Goal: Information Seeking & Learning: Learn about a topic

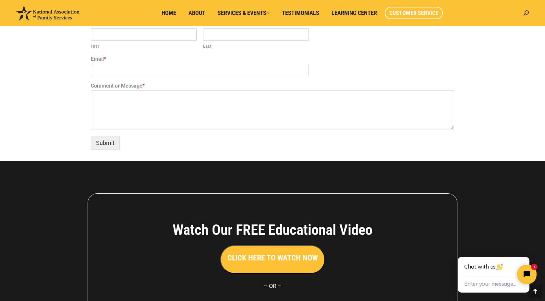
scroll to position [543, 0]
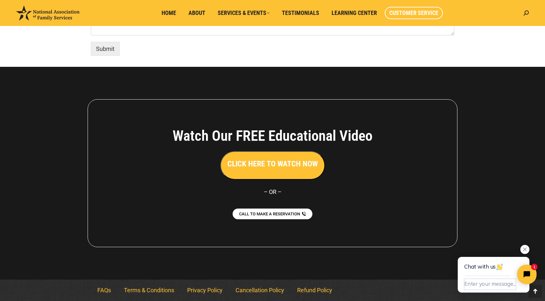
click at [488, 285] on button "Enter your message..." at bounding box center [490, 284] width 52 height 11
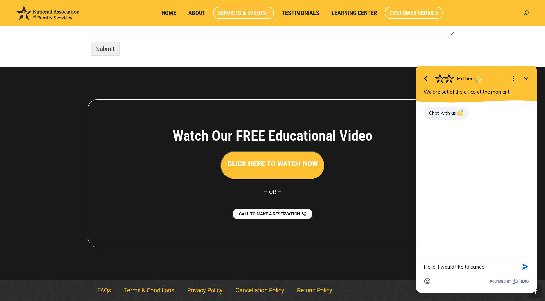
type textarea "Hello. I would like to cancel"
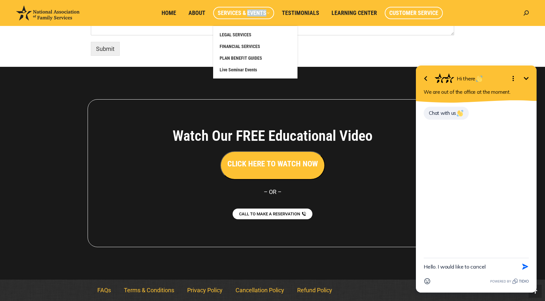
drag, startPoint x: 248, startPoint y: 12, endPoint x: 251, endPoint y: 22, distance: 11.1
click at [251, 22] on li "Services & Events LEGAL SERVICES FINANCIAL SERVICES PLAN BENEFIT GUIDES Live Se…" at bounding box center [245, 13] width 64 height 26
click at [247, 59] on span "PLAN BENEFIT GUIDES" at bounding box center [240, 58] width 42 height 6
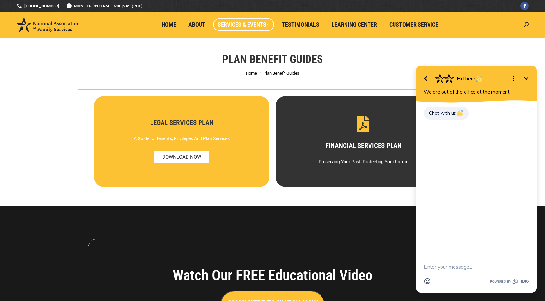
click at [180, 121] on h3 "LEGAL SERVICES PLAN" at bounding box center [181, 122] width 152 height 7
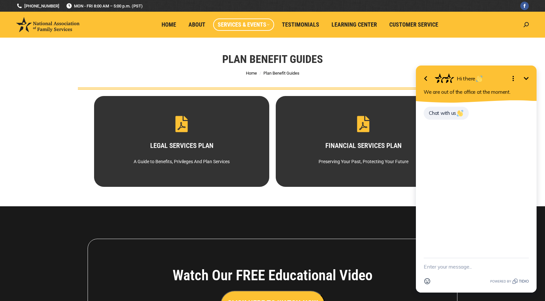
click at [393, 49] on div "Plan Benefit Guides You are here: Home Plan Benefit Guides" at bounding box center [272, 64] width 421 height 52
click at [528, 76] on icon "Minimize" at bounding box center [526, 79] width 8 height 8
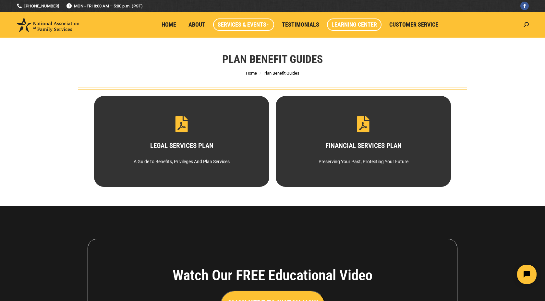
click at [345, 25] on span "Learning Center" at bounding box center [353, 24] width 45 height 7
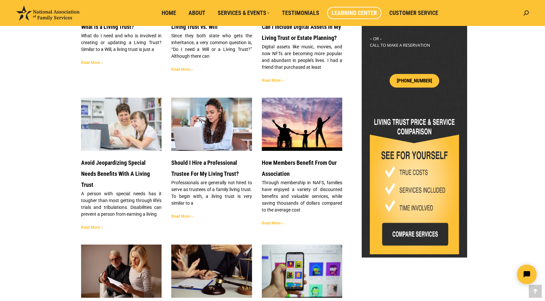
scroll to position [270, 0]
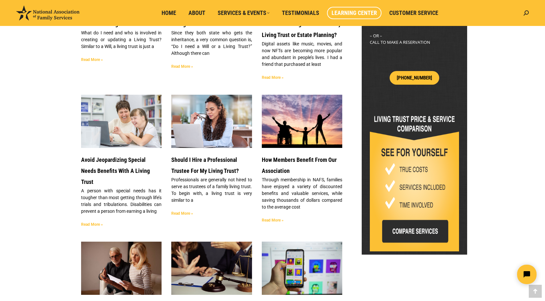
click at [428, 219] on img at bounding box center [413, 181] width 89 height 142
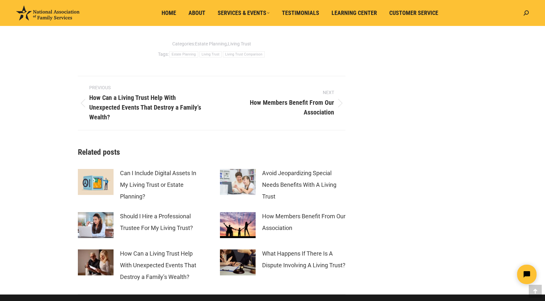
scroll to position [2752, 0]
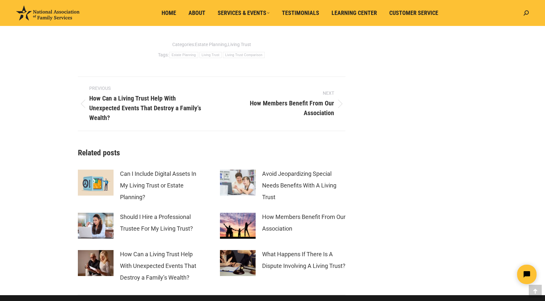
click at [168, 5] on li "Home" at bounding box center [170, 13] width 27 height 26
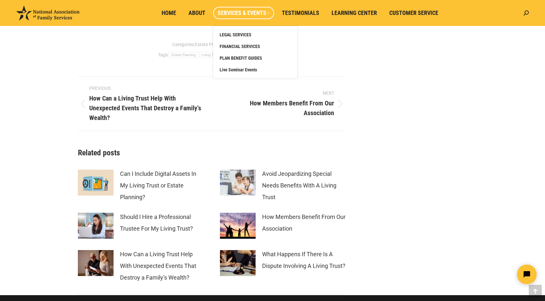
click at [229, 18] on link "Services & Events" at bounding box center [243, 13] width 61 height 12
click at [236, 70] on span "Live Seminar Events" at bounding box center [237, 70] width 37 height 6
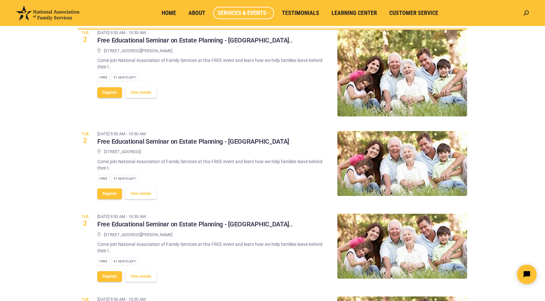
scroll to position [62, 0]
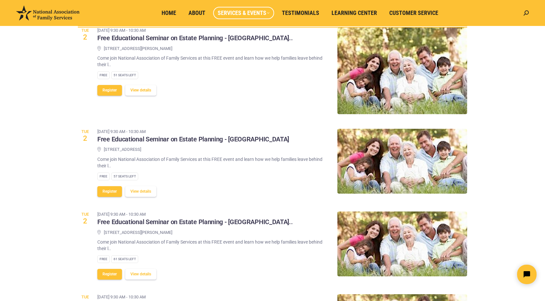
click at [137, 90] on button "View details" at bounding box center [140, 90] width 31 height 11
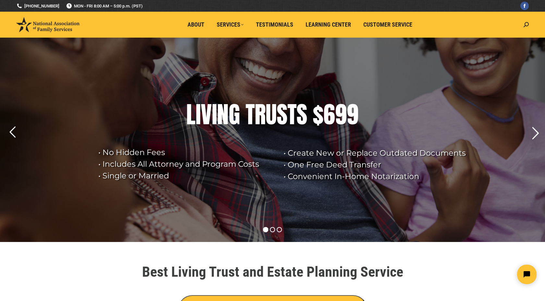
click at [533, 135] on rs-arrow at bounding box center [535, 133] width 16 height 16
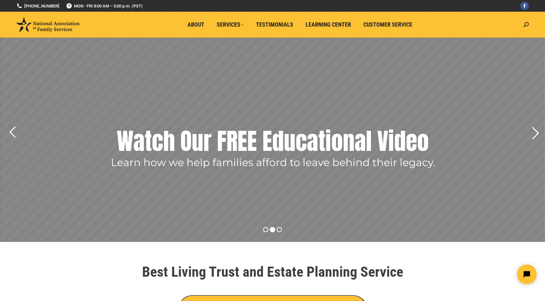
click at [533, 135] on rs-arrow at bounding box center [535, 133] width 16 height 16
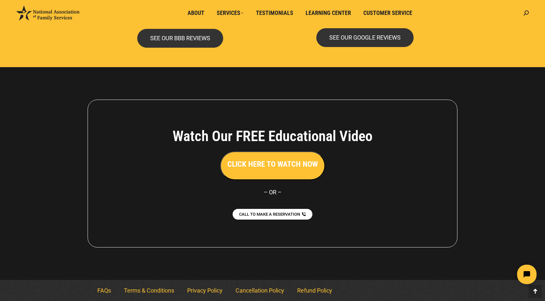
scroll to position [1400, 0]
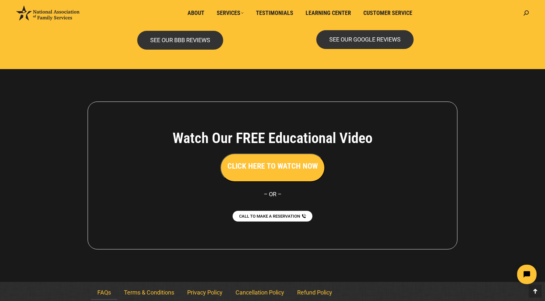
click at [103, 291] on link "FAQs" at bounding box center [104, 292] width 27 height 15
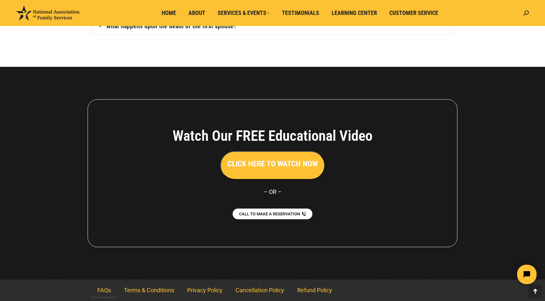
scroll to position [163, 0]
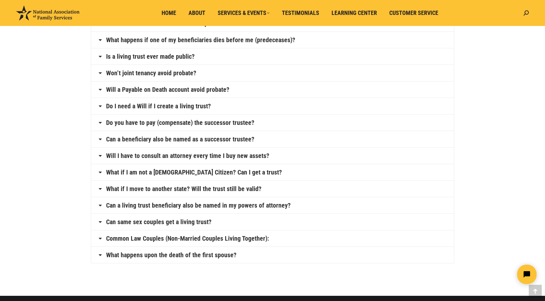
click at [213, 157] on link "Will I have to consult an attorney every time I buy new assets?" at bounding box center [187, 155] width 163 height 6
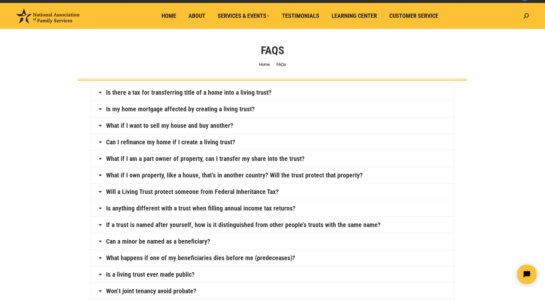
scroll to position [0, 0]
